Goal: Task Accomplishment & Management: Manage account settings

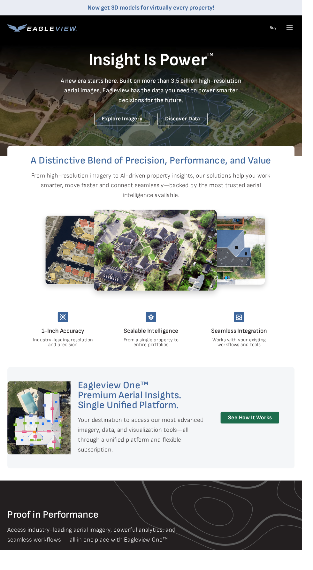
click at [302, 29] on icon at bounding box center [301, 29] width 6 height 0
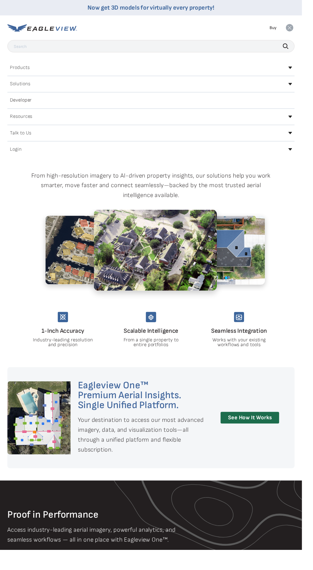
click at [306, 162] on div "Search Products Our Product Areas Imagery 1-Inch GSD Aerial Imagery *" at bounding box center [156, 109] width 313 height 135
click at [299, 157] on div "Login" at bounding box center [157, 155] width 298 height 10
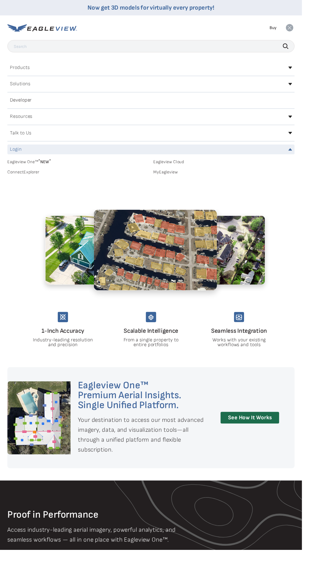
click at [169, 190] on div "Eagleview One™ * NEW * Eagleview Cloud ConnectExplorer MyEagleview" at bounding box center [157, 178] width 298 height 31
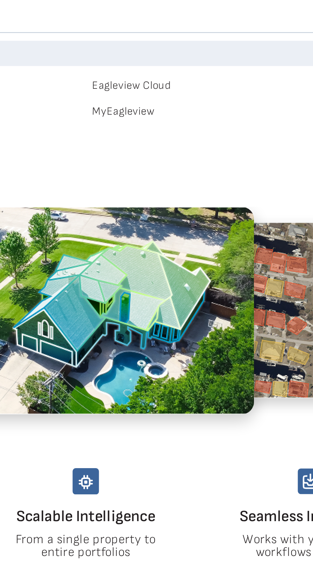
click at [172, 179] on link "MyEagleview" at bounding box center [232, 179] width 146 height 6
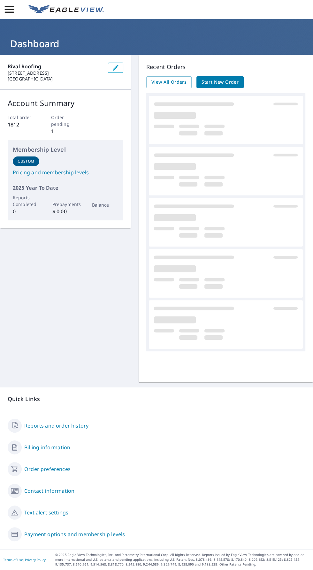
click at [69, 430] on link "Reports and order history" at bounding box center [56, 426] width 64 height 8
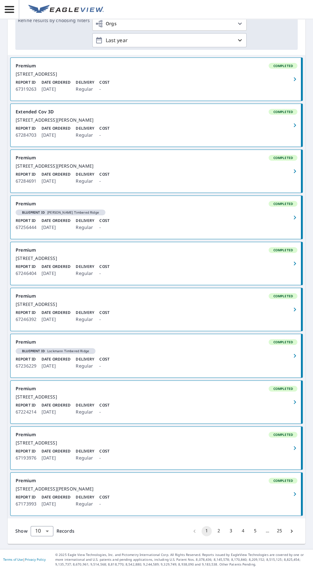
scroll to position [43, 0]
click at [255, 533] on button "5" at bounding box center [255, 531] width 10 height 10
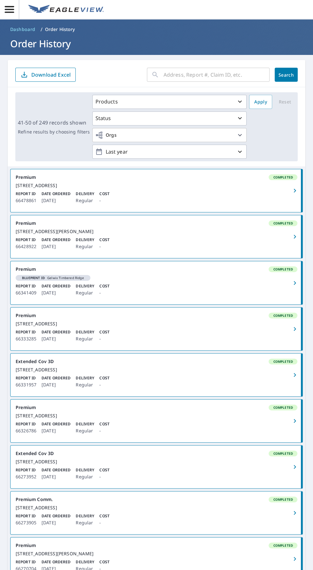
scroll to position [118, 0]
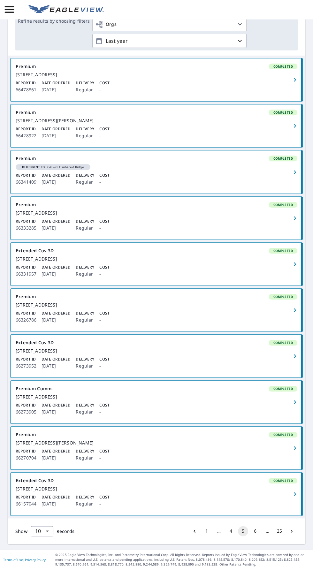
click at [252, 537] on button "6" at bounding box center [255, 531] width 10 height 10
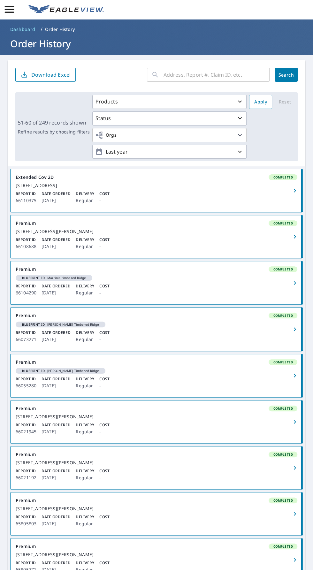
scroll to position [107, 0]
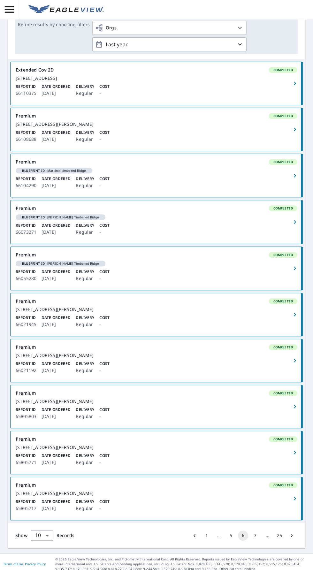
click at [255, 541] on button "7" at bounding box center [255, 536] width 10 height 10
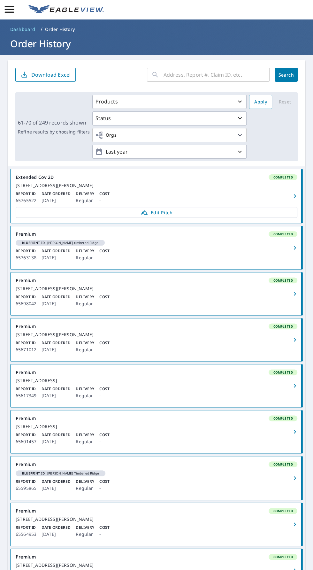
scroll to position [130, 0]
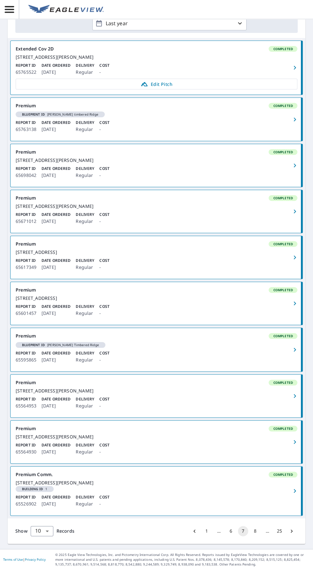
click at [243, 537] on button "7" at bounding box center [243, 531] width 10 height 10
click at [255, 537] on button "8" at bounding box center [255, 531] width 10 height 10
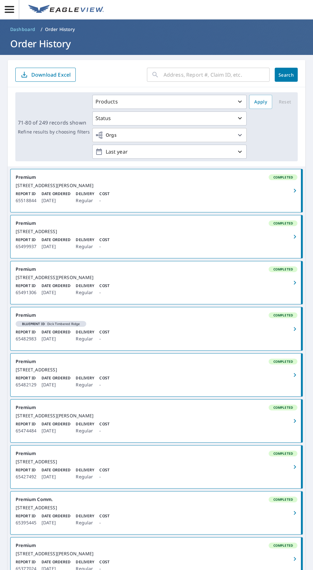
scroll to position [118, 0]
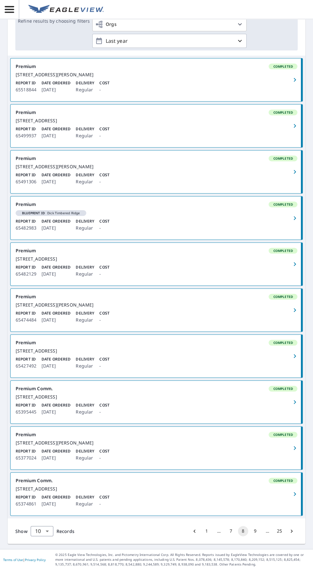
click at [255, 537] on button "9" at bounding box center [255, 531] width 10 height 10
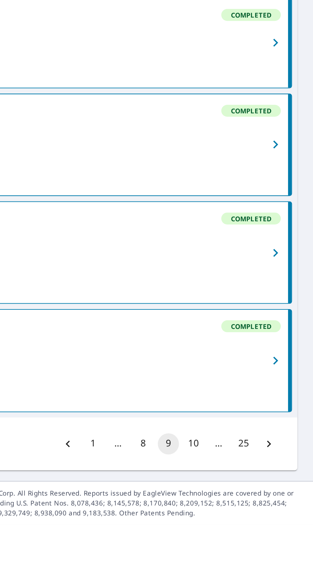
click at [256, 537] on button "10" at bounding box center [255, 531] width 10 height 10
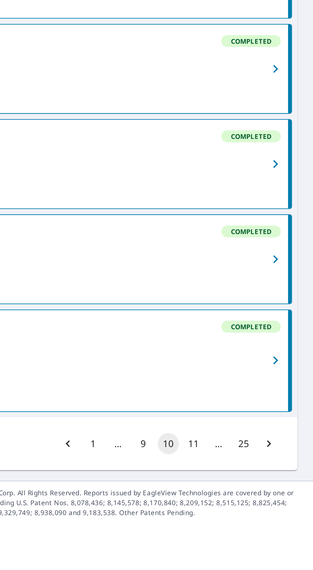
click at [257, 537] on button "11" at bounding box center [255, 531] width 10 height 10
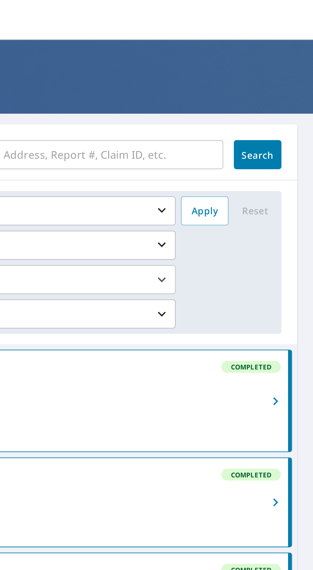
scroll to position [119, 0]
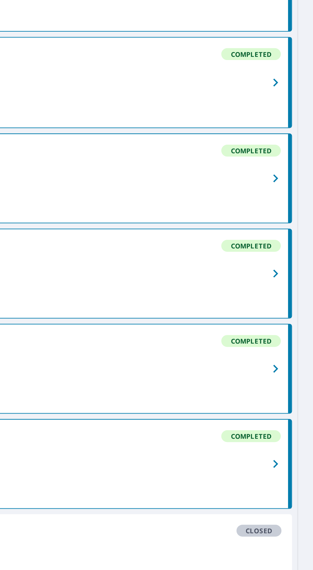
click at [299, 268] on span "button" at bounding box center [295, 264] width 12 height 8
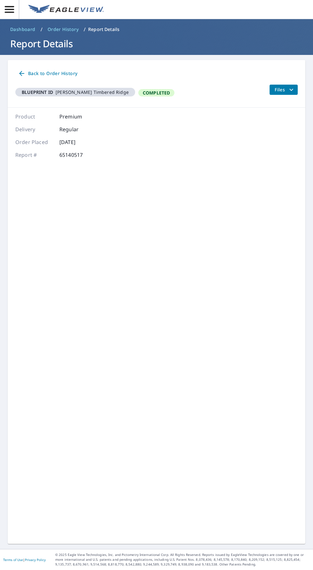
scroll to position [19, 0]
click at [293, 86] on icon "filesDropdownBtn-65140517" at bounding box center [292, 90] width 8 height 8
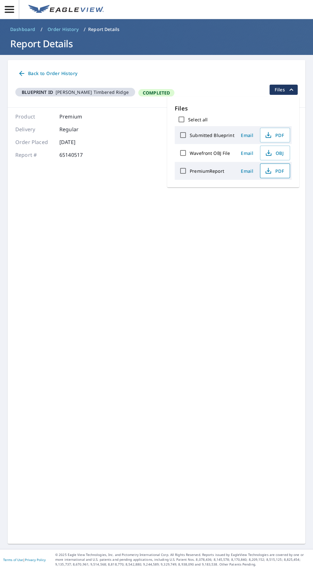
click at [278, 167] on span "PDF" at bounding box center [274, 171] width 20 height 8
